Goal: Information Seeking & Learning: Learn about a topic

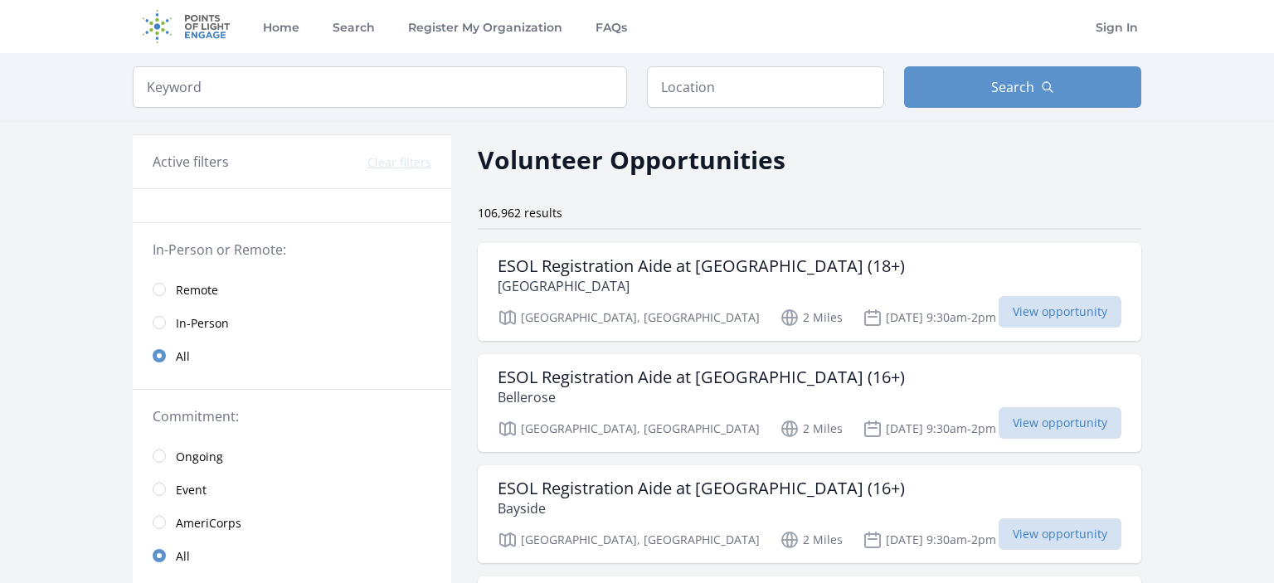
scroll to position [87, 0]
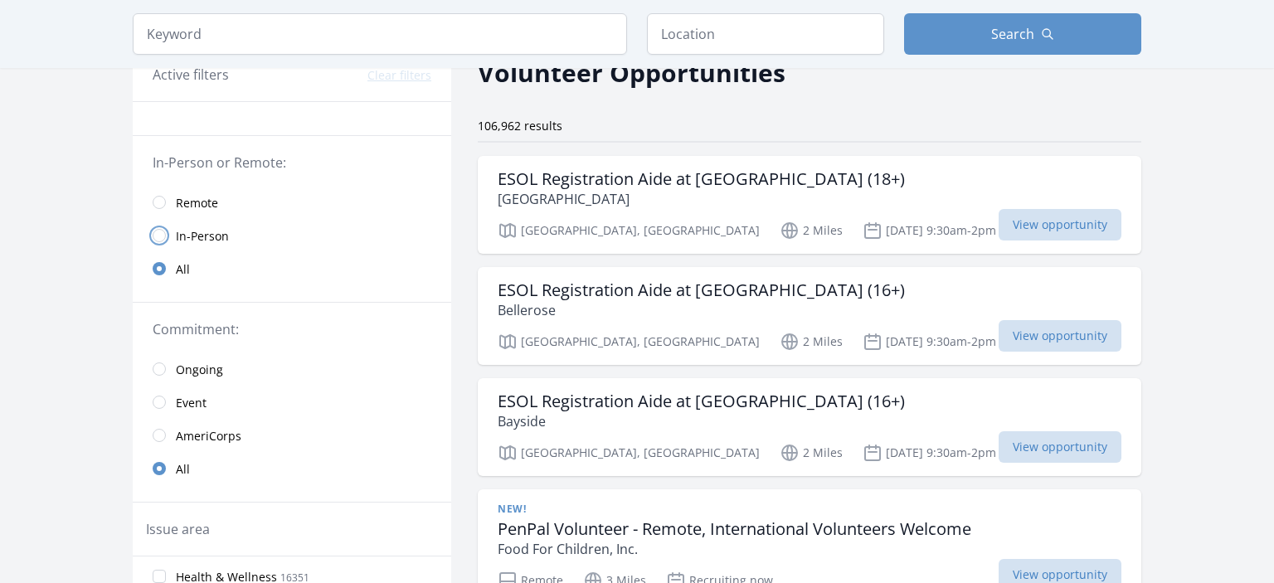
click at [162, 236] on input "radio" at bounding box center [159, 235] width 13 height 13
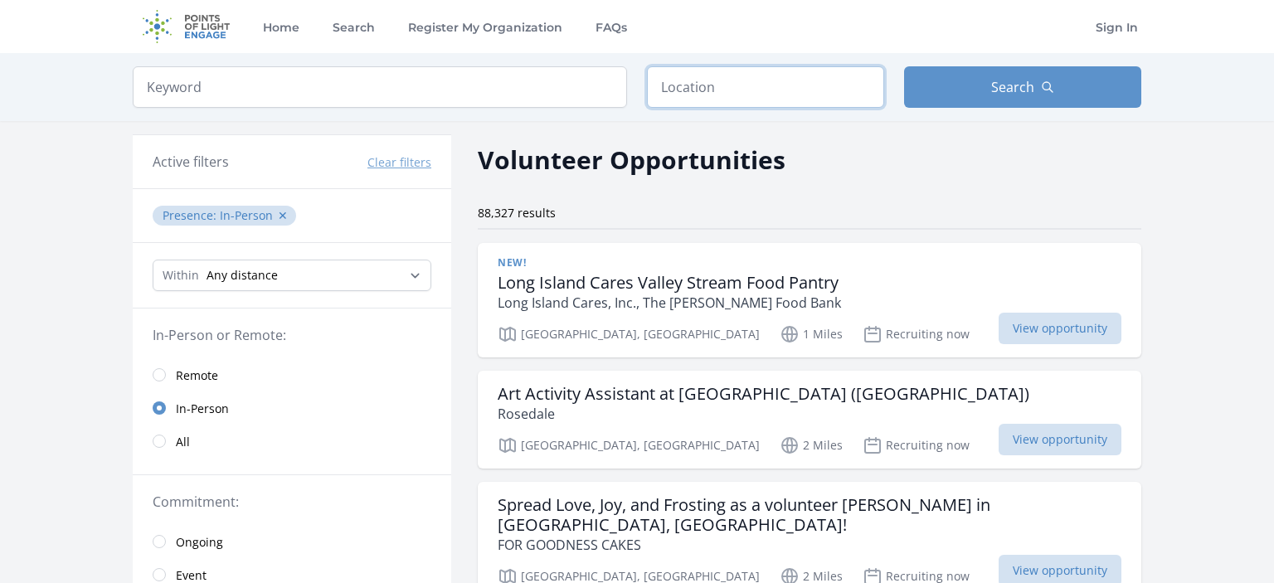
click at [694, 90] on input "text" at bounding box center [765, 86] width 237 height 41
click at [693, 90] on input "text" at bounding box center [765, 86] width 237 height 41
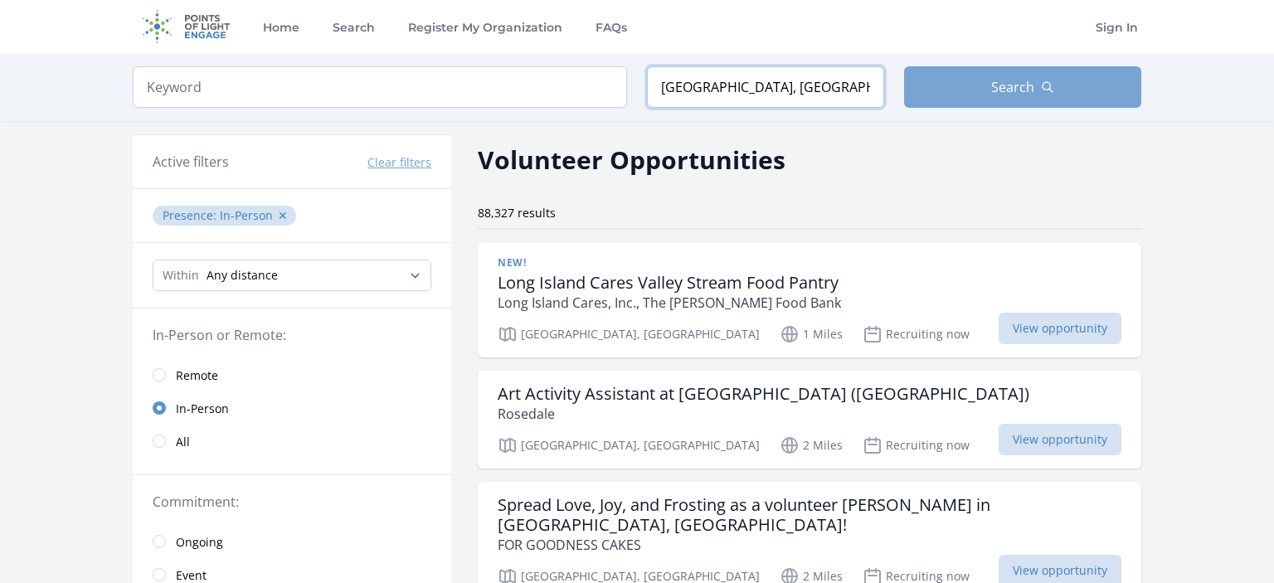
type input "Little Neck, NY"
click at [928, 85] on button "Search" at bounding box center [1022, 86] width 237 height 41
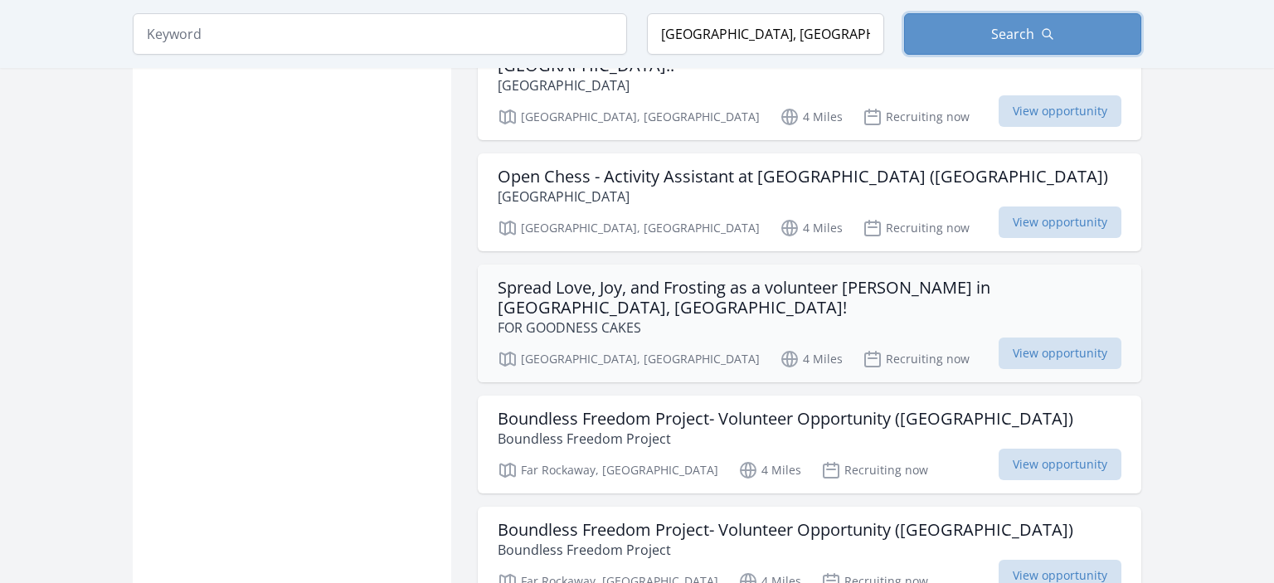
scroll to position [1401, 0]
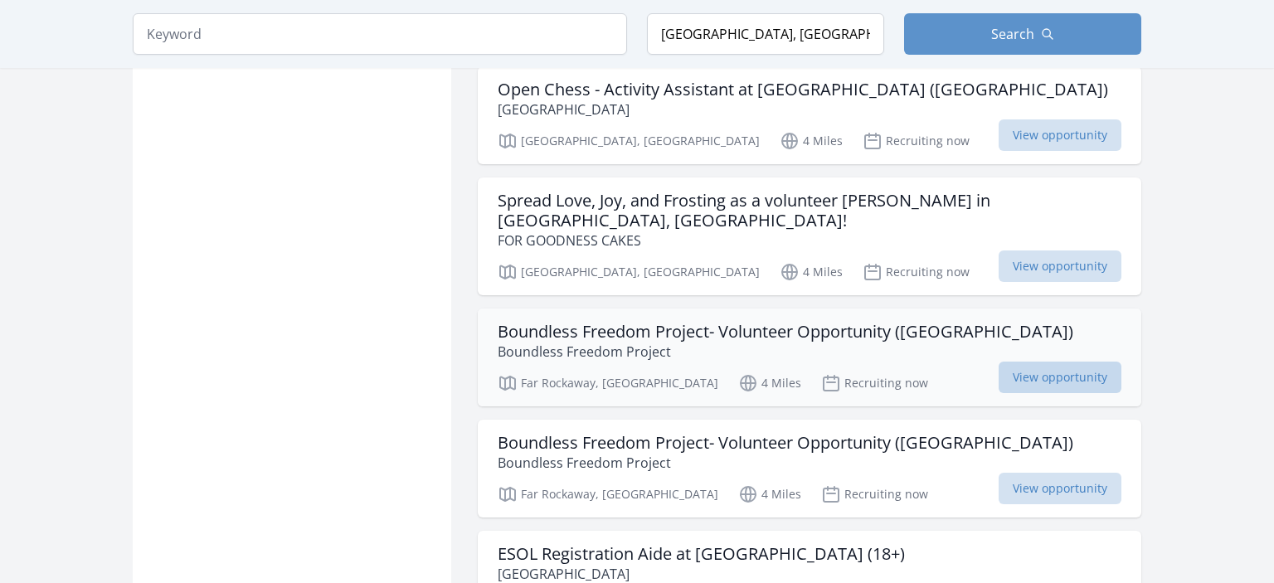
click at [999, 362] on span "View opportunity" at bounding box center [1060, 378] width 123 height 32
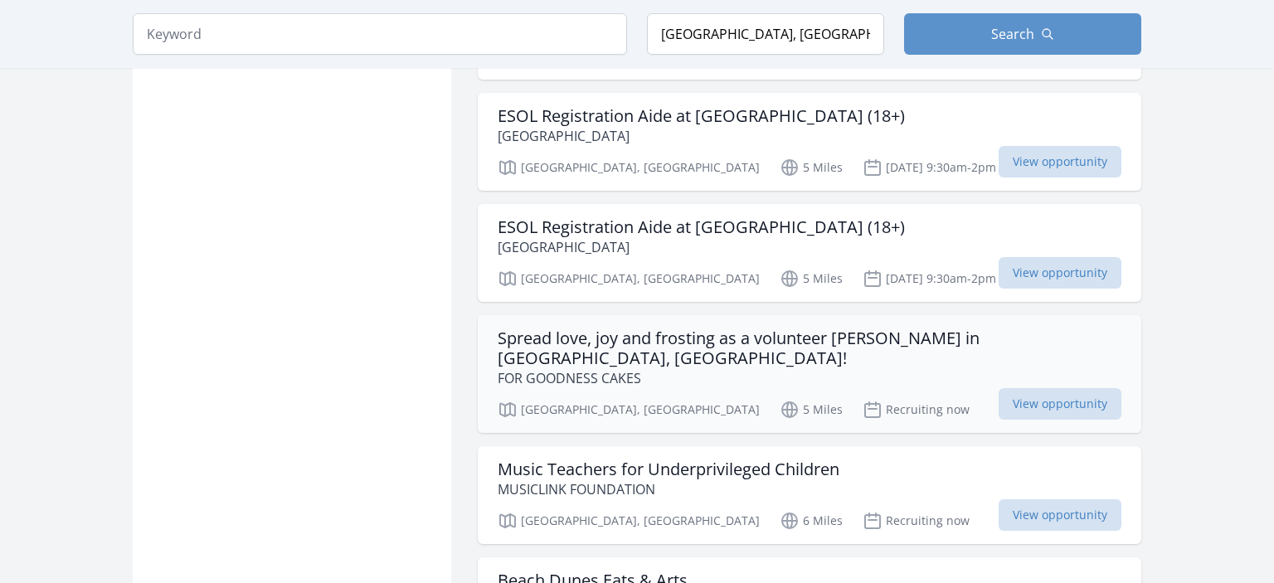
scroll to position [1927, 0]
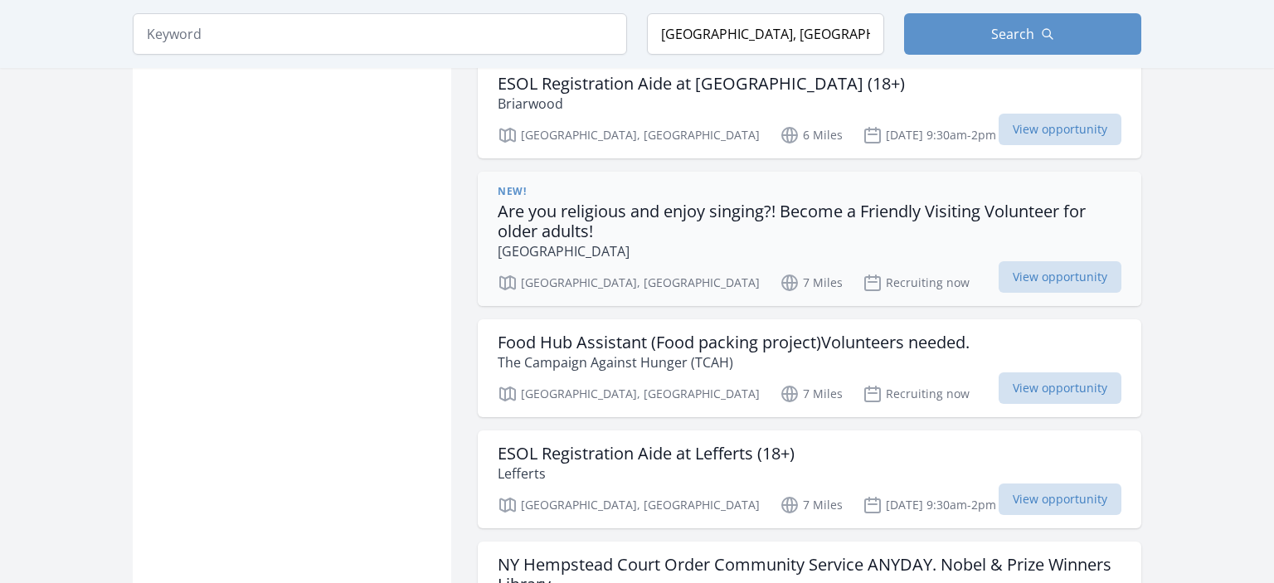
scroll to position [4380, 0]
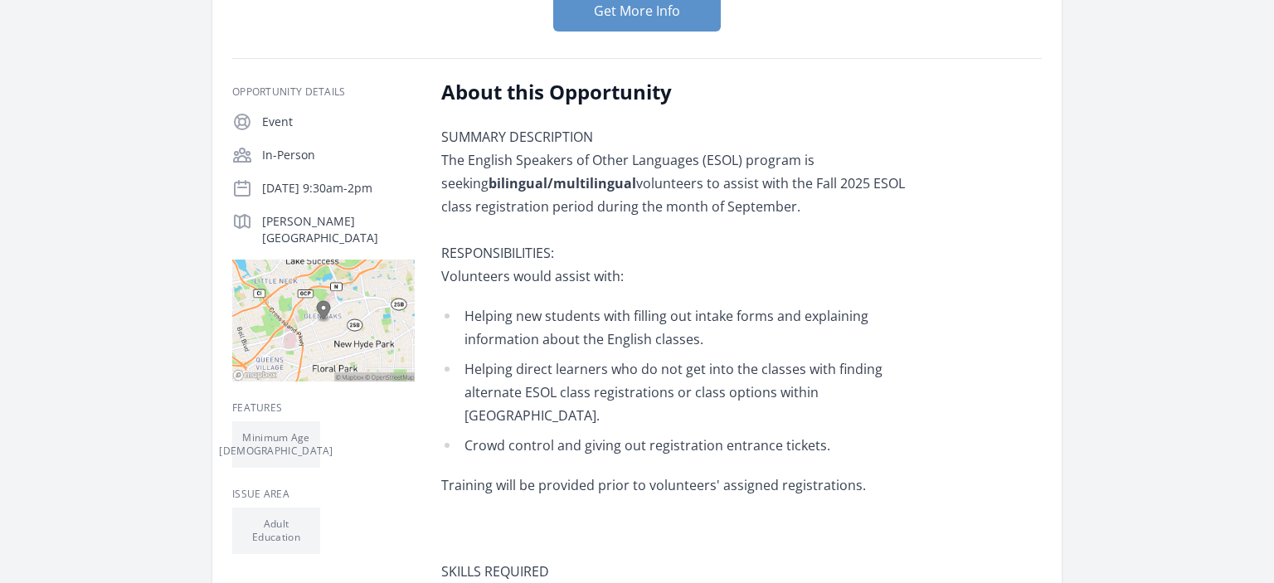
scroll to position [262, 0]
